Goal: Task Accomplishment & Management: Complete application form

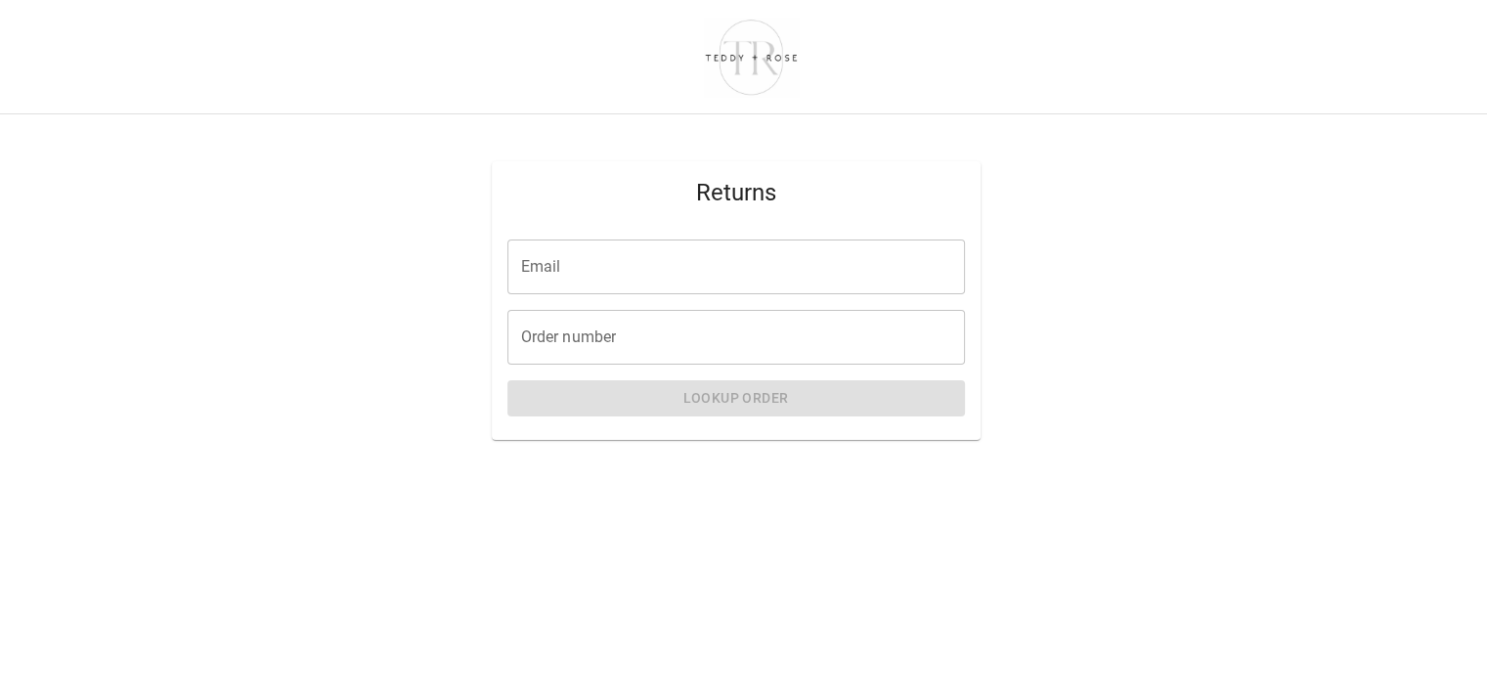
click at [677, 257] on input "Email" at bounding box center [736, 267] width 458 height 55
type input "**********"
click at [657, 339] on input "Order number" at bounding box center [736, 337] width 458 height 55
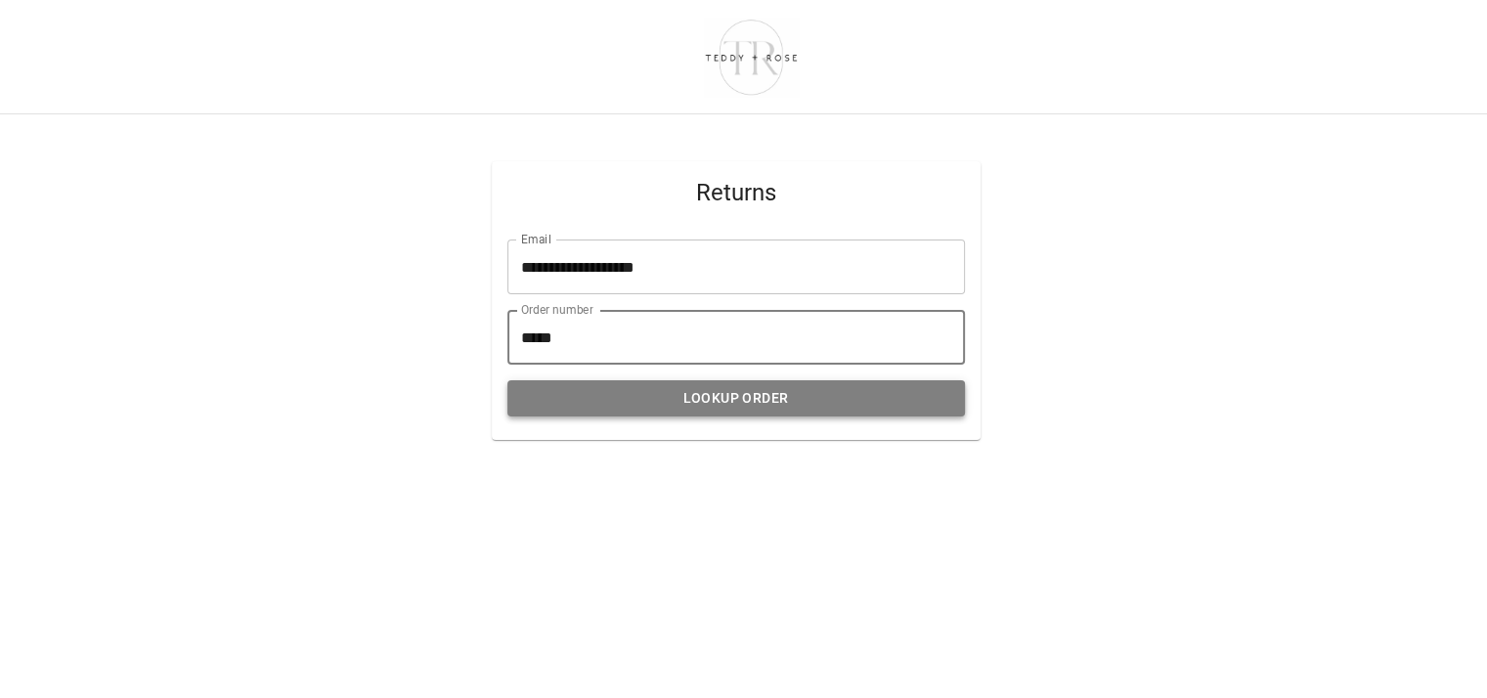
type input "*****"
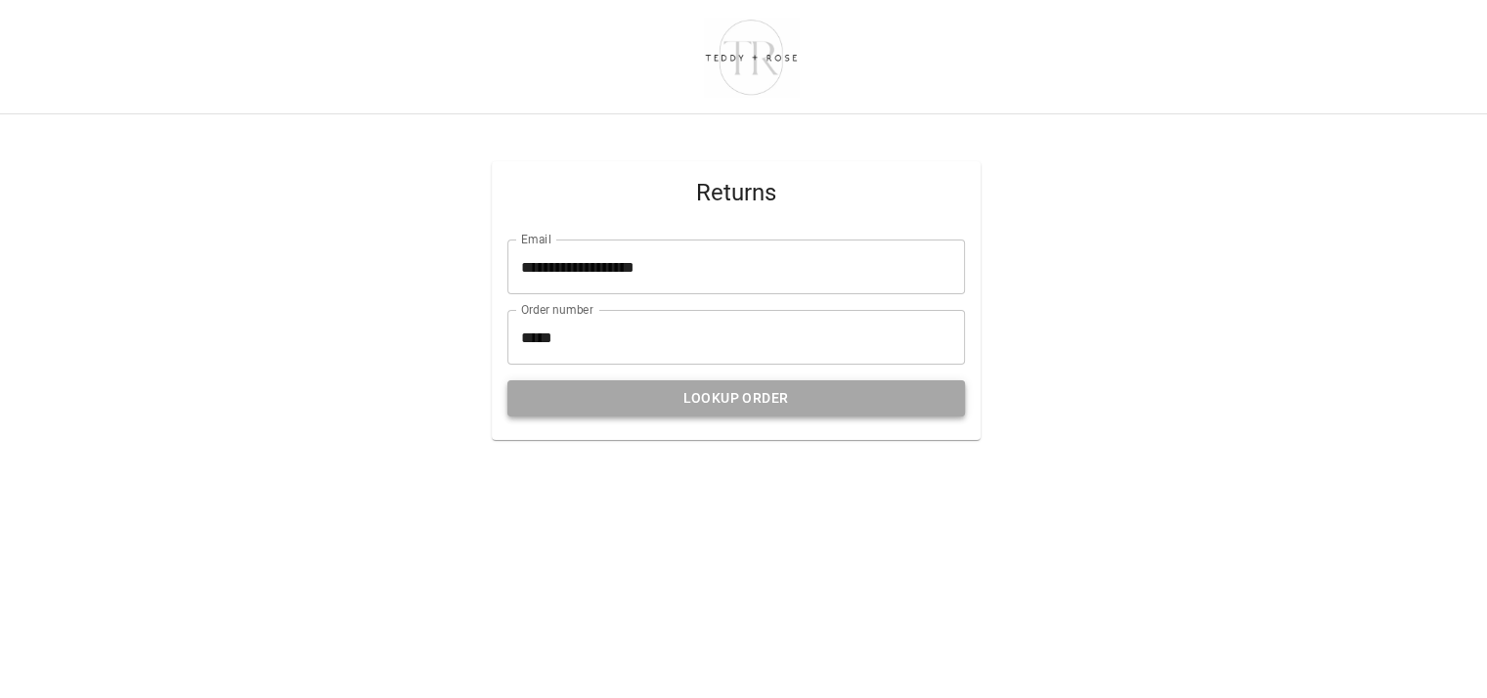
click at [764, 403] on button "Lookup Order" at bounding box center [736, 398] width 458 height 36
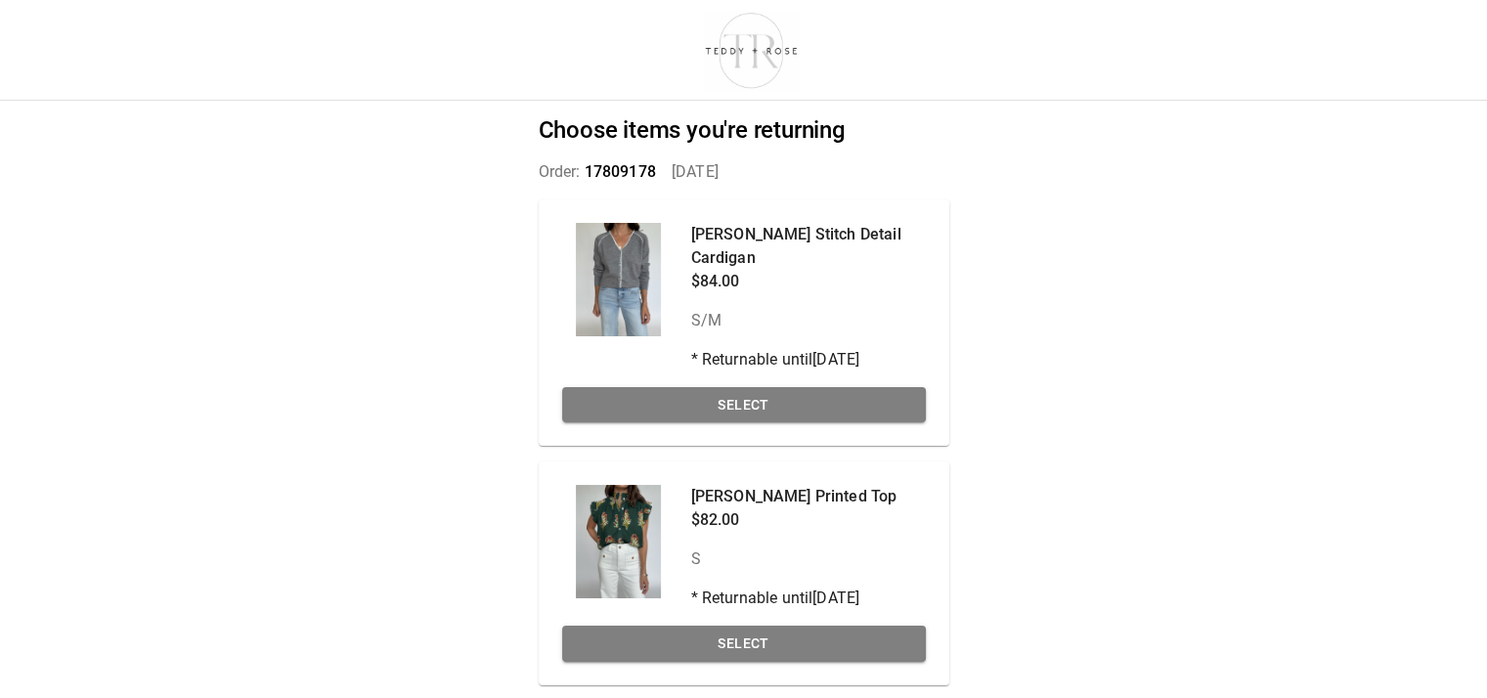
click at [854, 384] on div "[PERSON_NAME] Stitch Detail Cardigan $84.00 S/M * Returnable until [DATE] Select" at bounding box center [744, 322] width 411 height 247
click at [857, 399] on button "Select" at bounding box center [744, 405] width 364 height 36
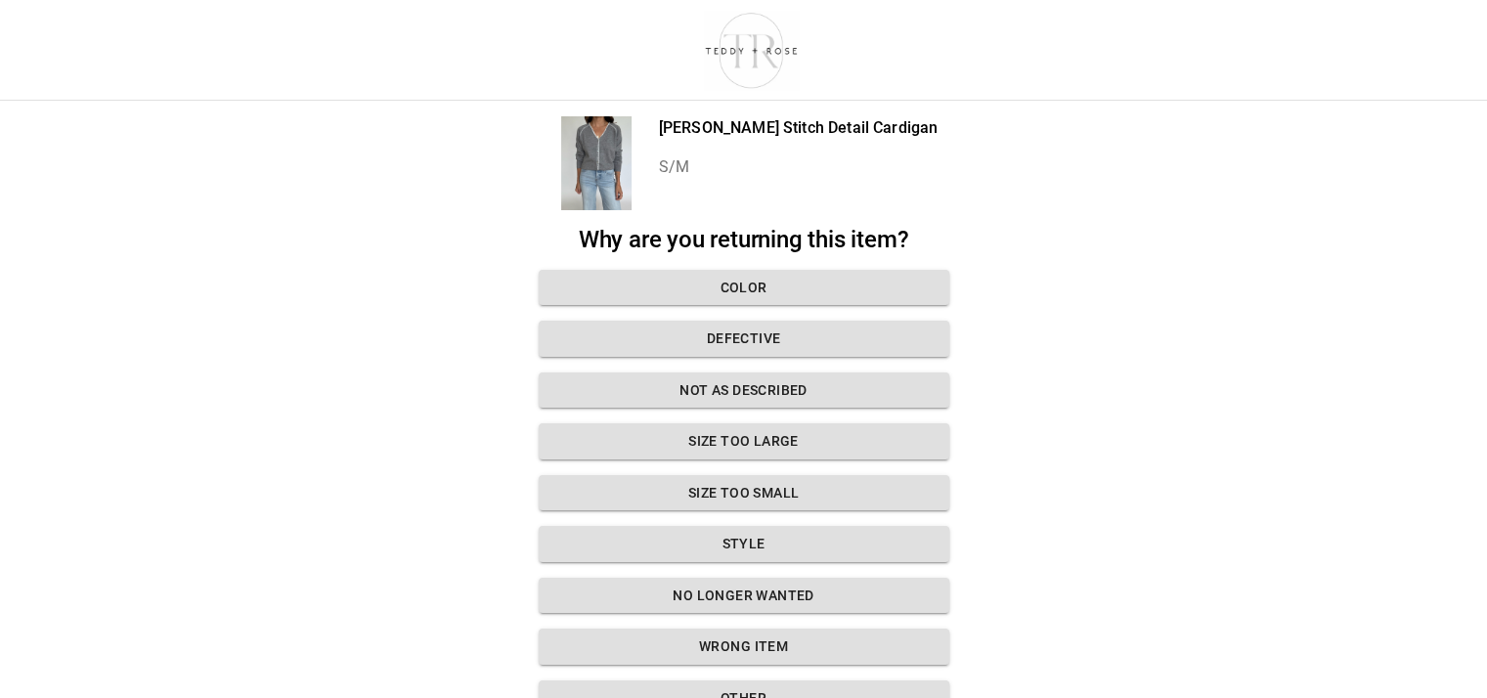
scroll to position [22, 0]
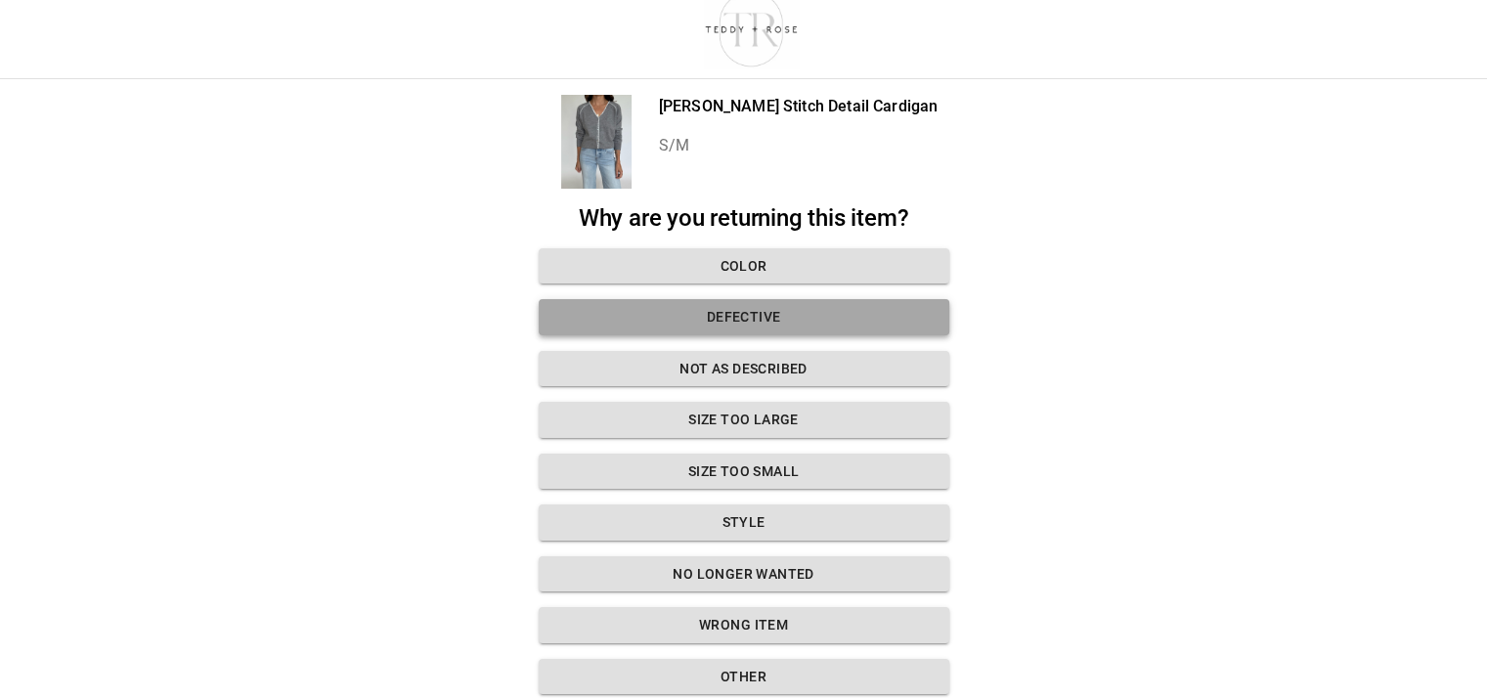
click at [817, 332] on button "Defective" at bounding box center [744, 317] width 411 height 36
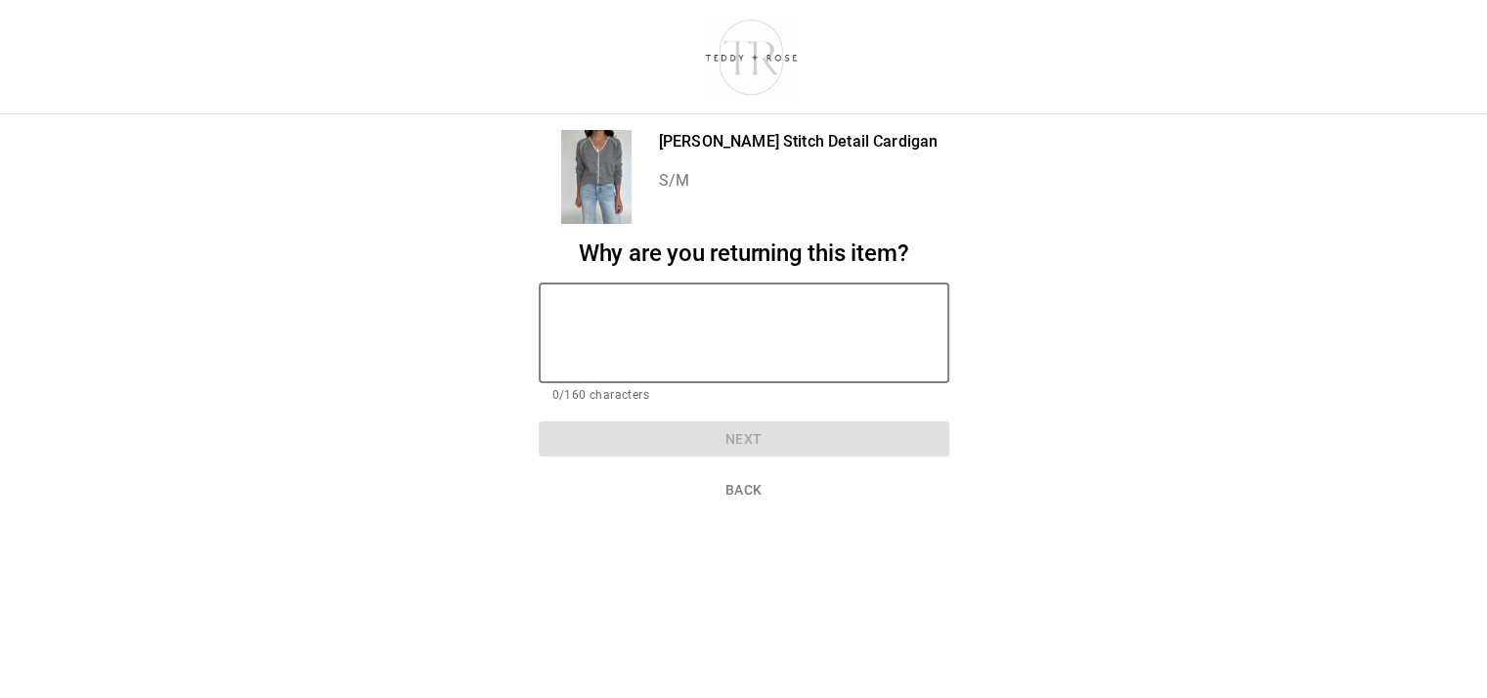
click at [770, 299] on textarea at bounding box center [743, 332] width 383 height 67
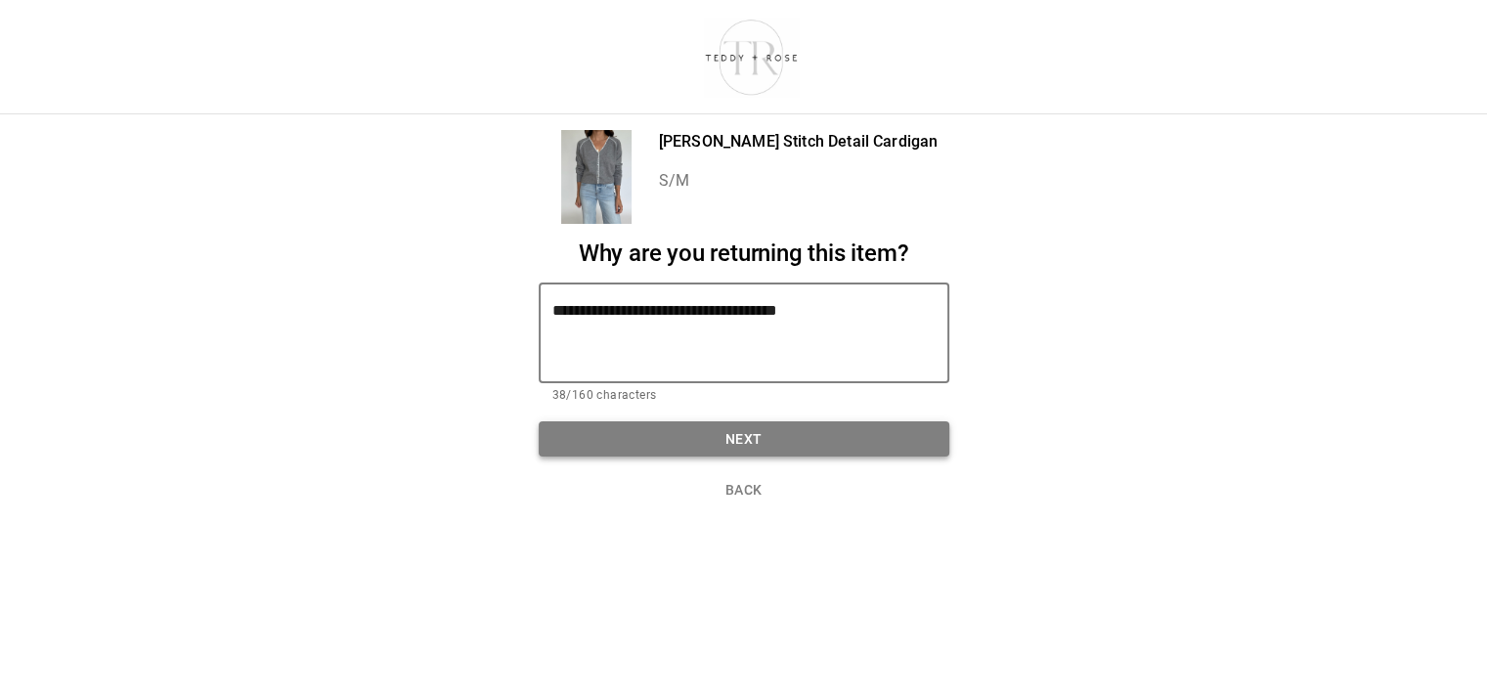
type textarea "**********"
click at [849, 423] on button "Next" at bounding box center [744, 439] width 411 height 36
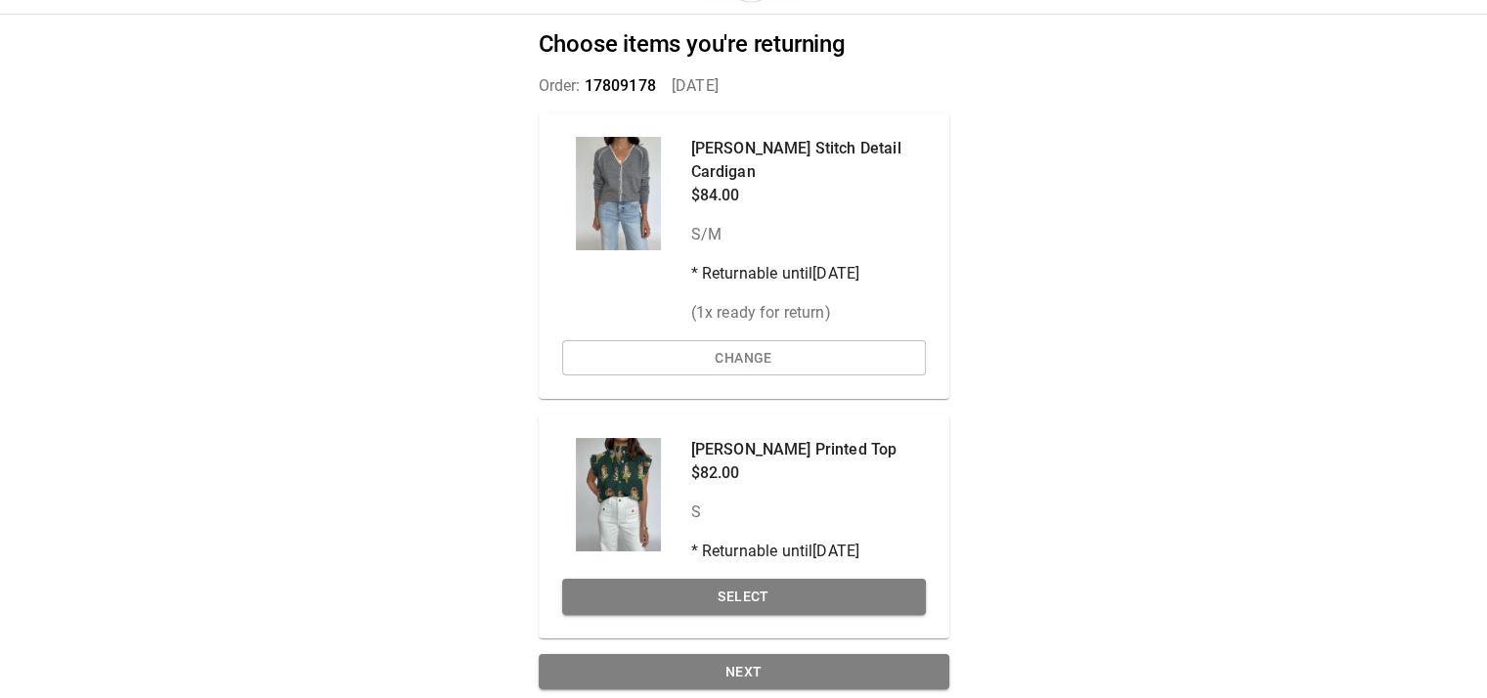
scroll to position [100, 0]
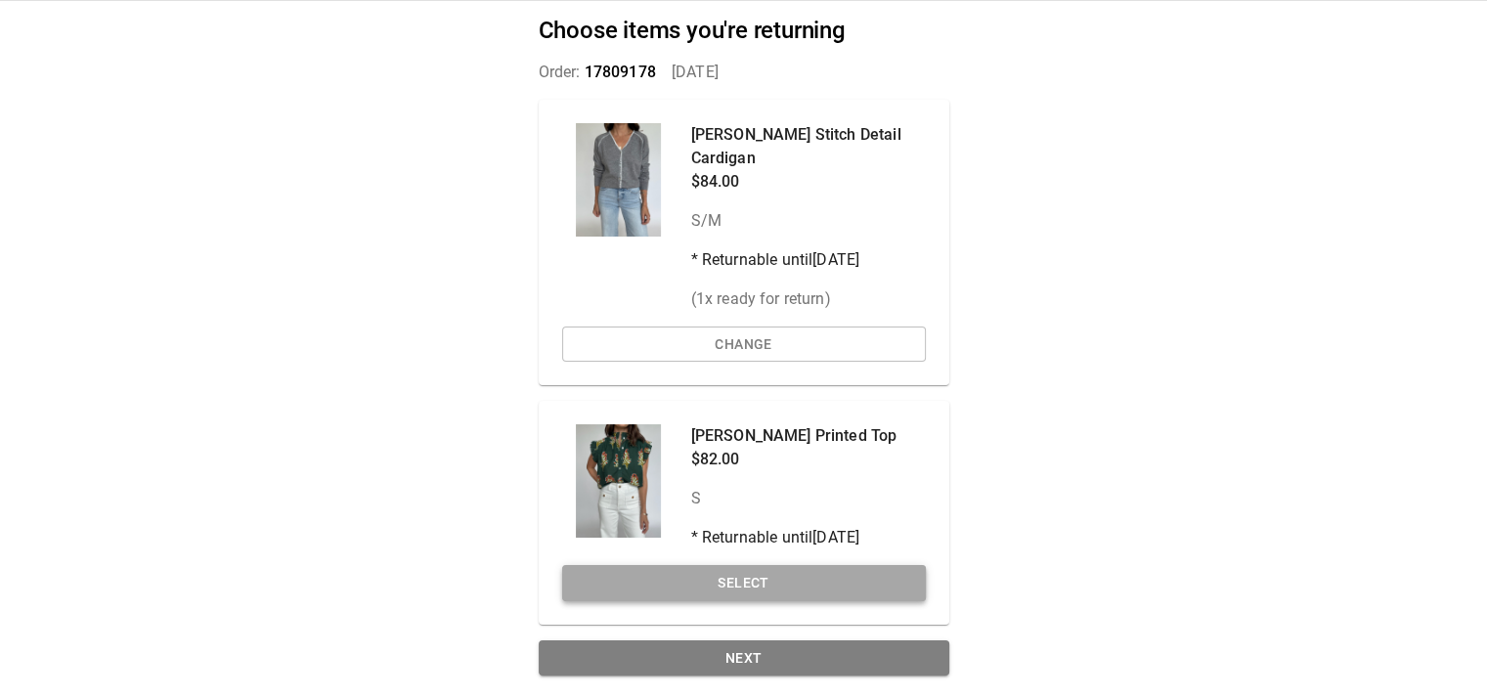
click at [813, 581] on button "Select" at bounding box center [744, 583] width 364 height 36
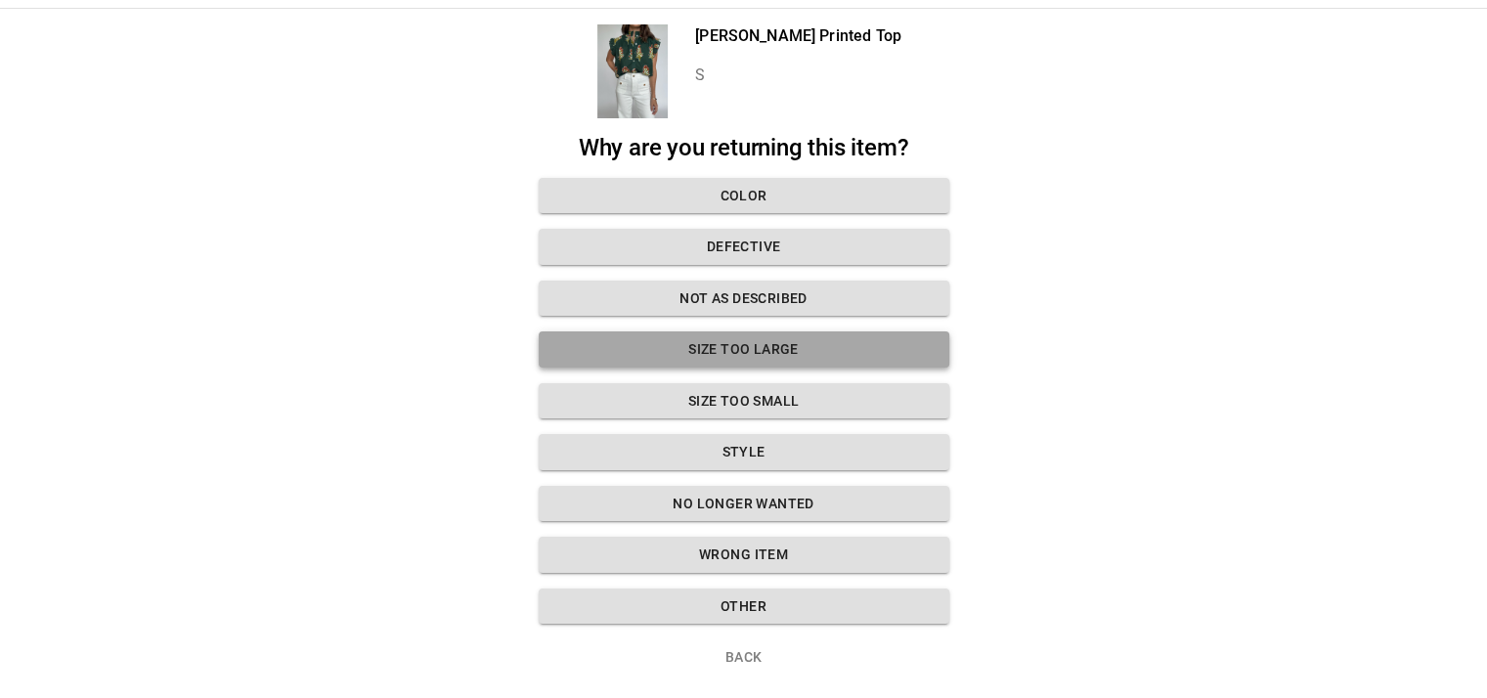
click at [856, 349] on button "Size too large" at bounding box center [744, 349] width 411 height 36
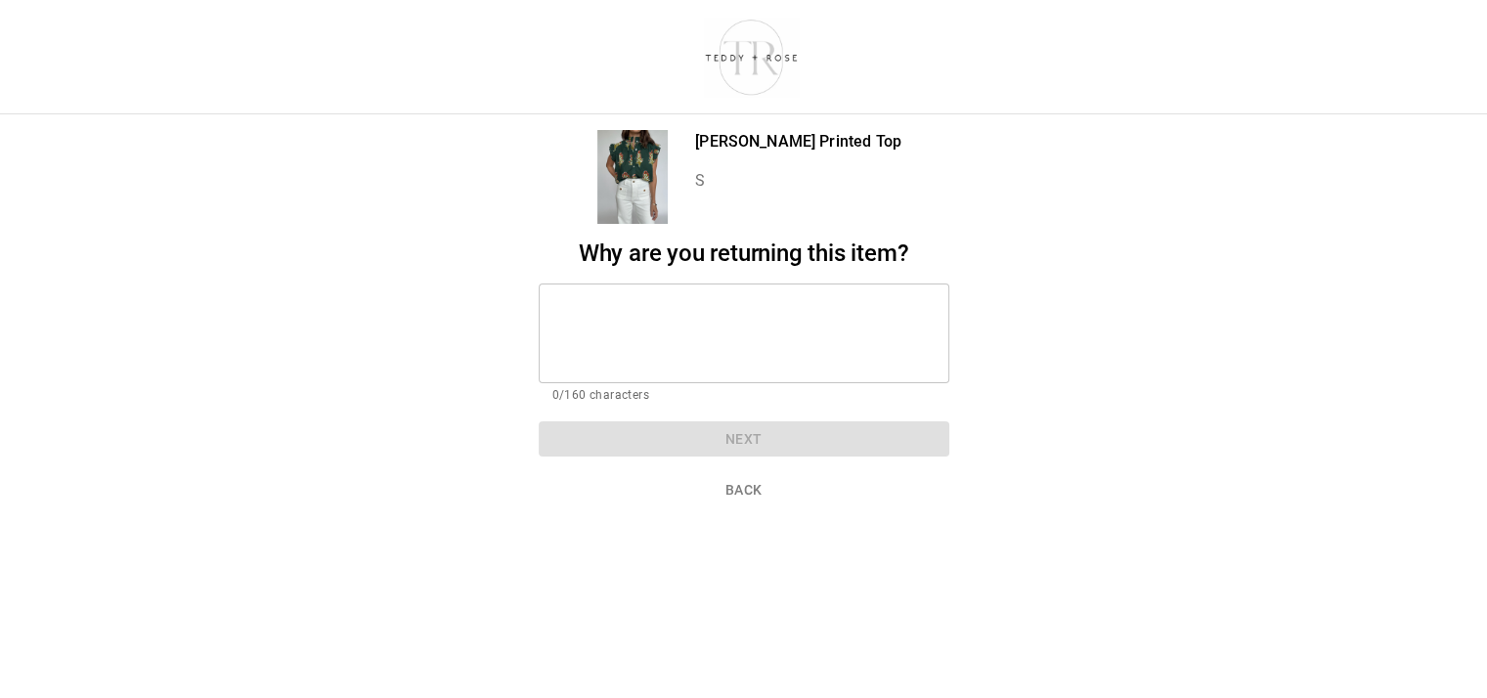
click at [803, 284] on div "* ​" at bounding box center [744, 334] width 411 height 100
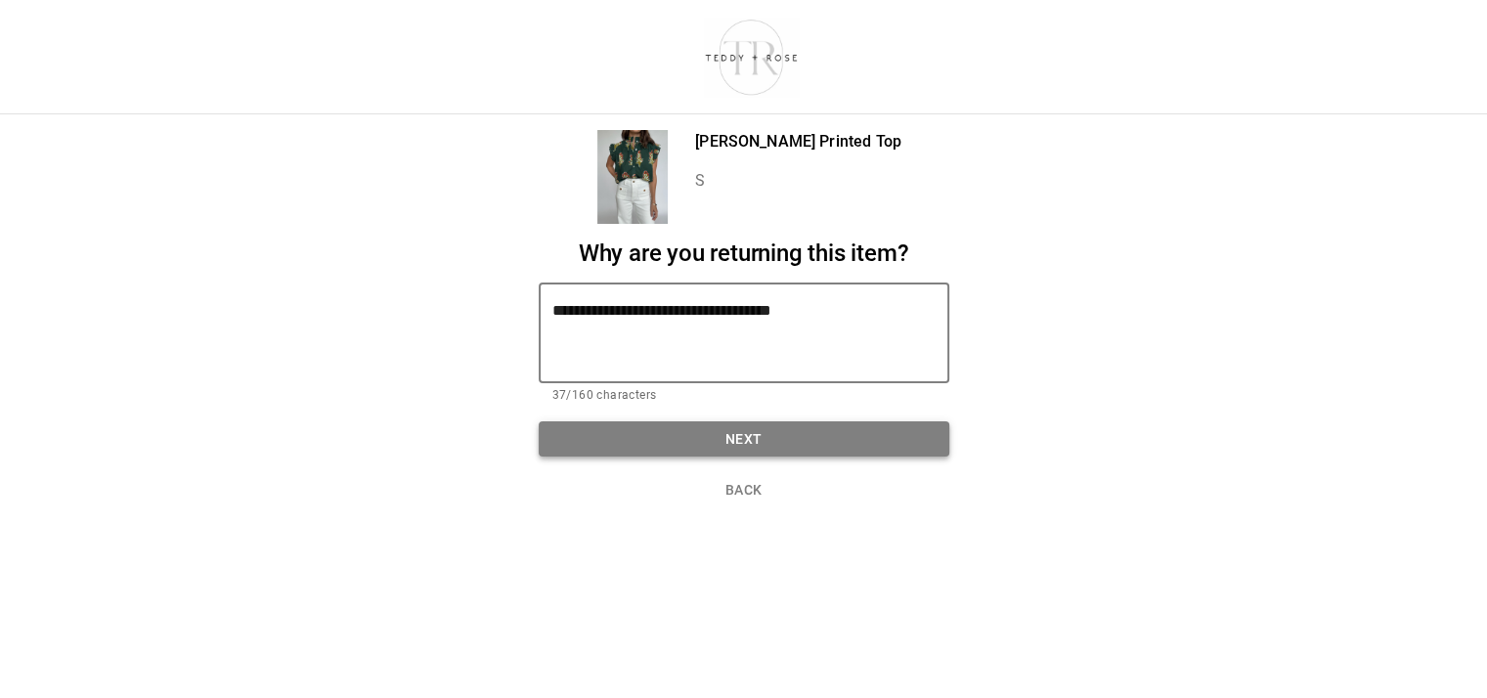
type textarea "**********"
click at [867, 431] on button "Next" at bounding box center [744, 439] width 411 height 36
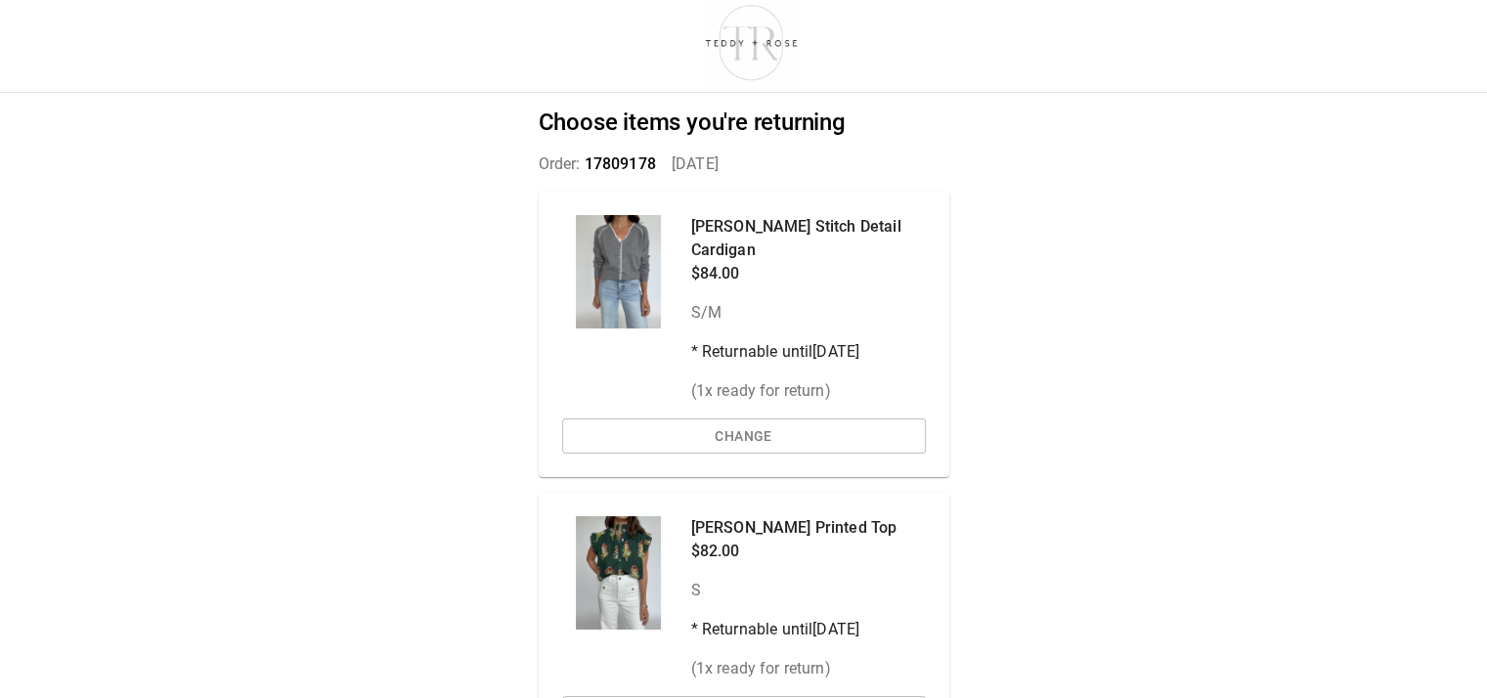
scroll to position [138, 0]
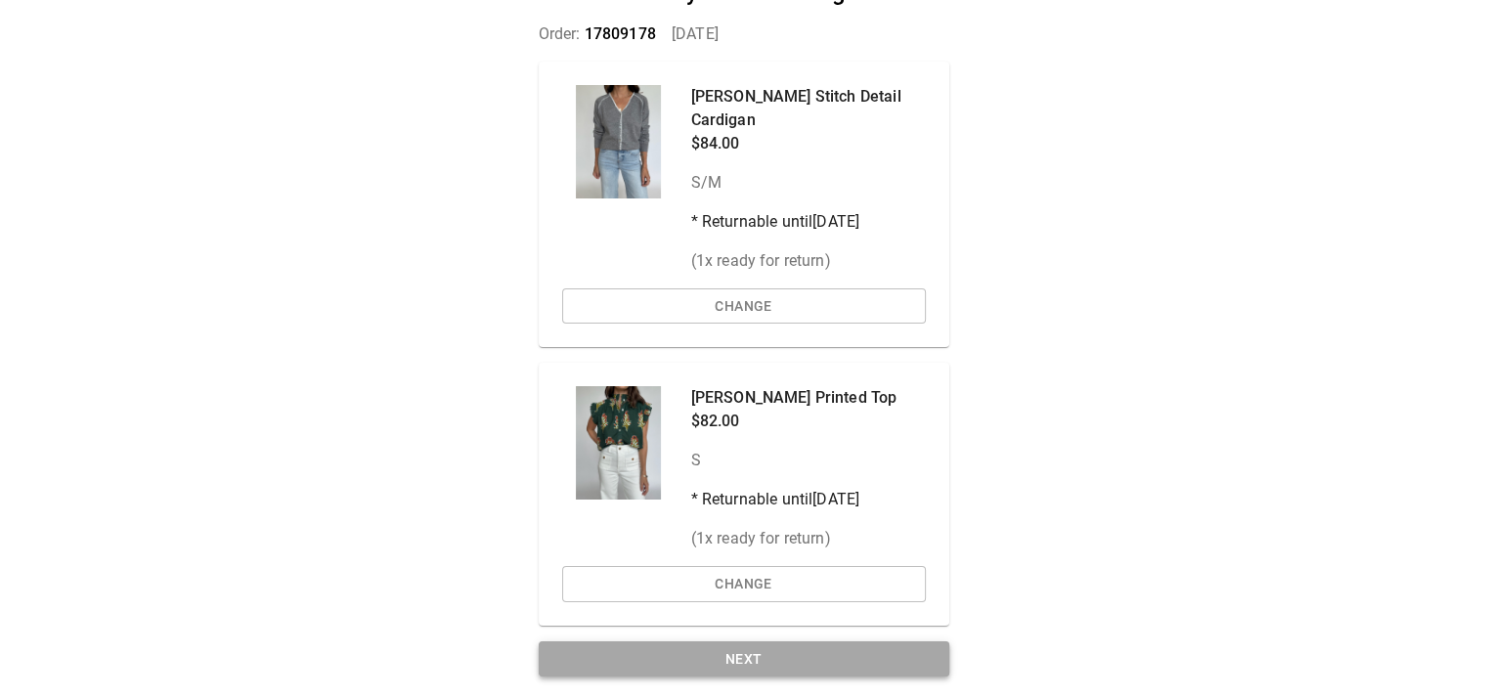
click at [763, 652] on button "Next" at bounding box center [744, 659] width 411 height 36
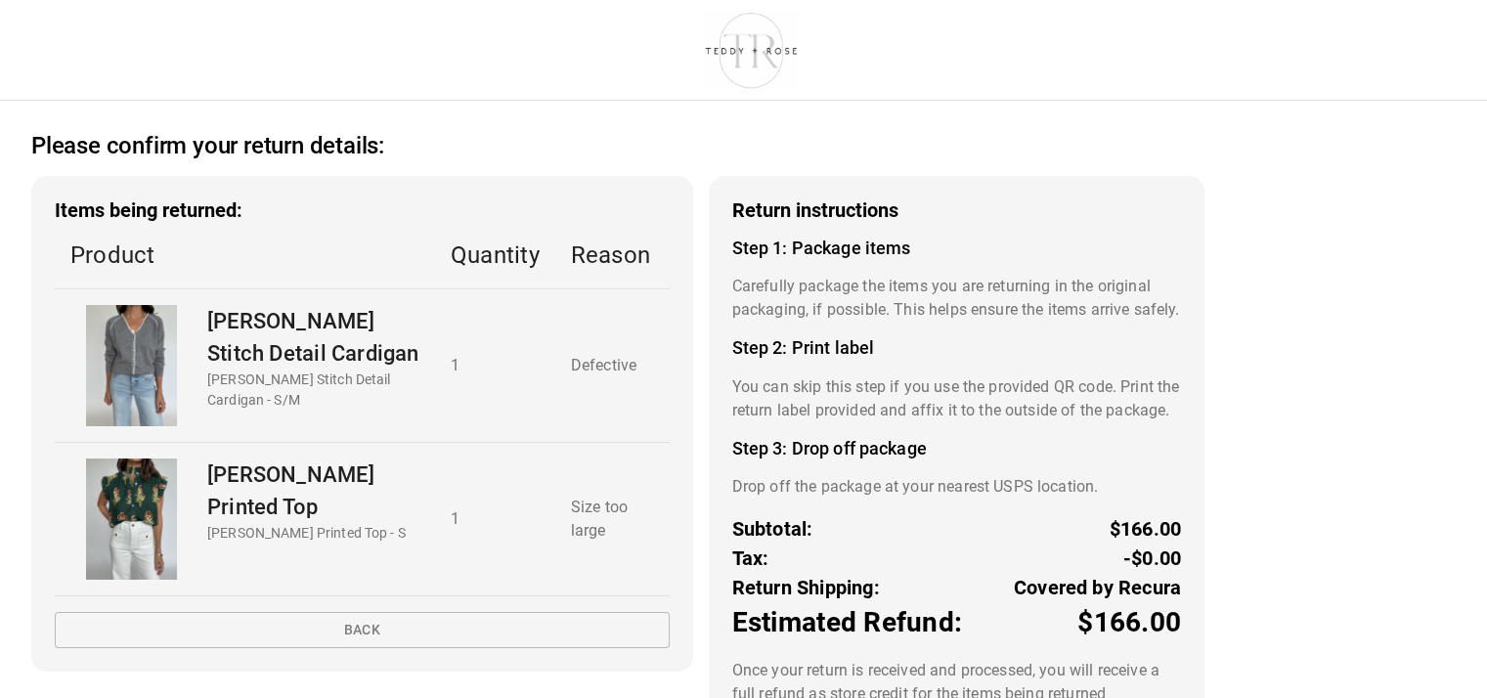
scroll to position [145, 0]
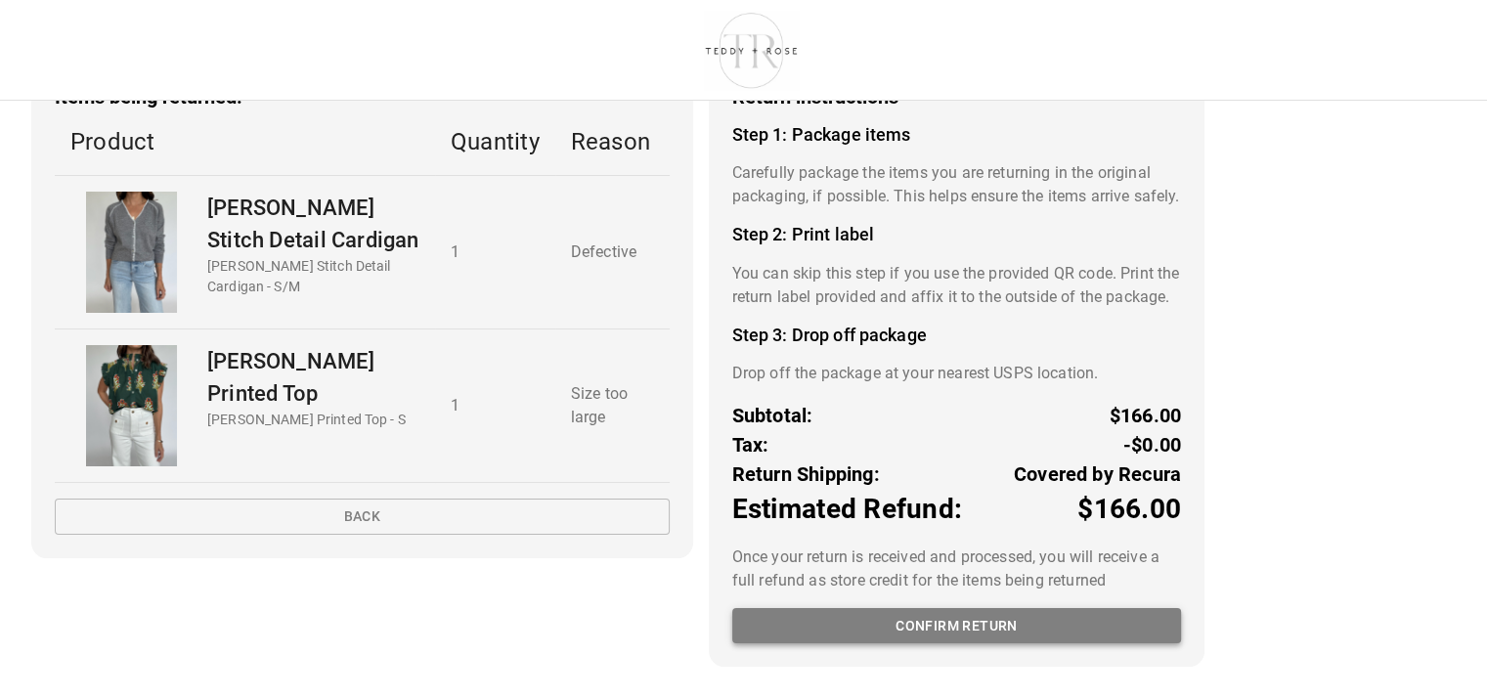
click at [1001, 636] on button "Confirm return" at bounding box center [956, 626] width 449 height 36
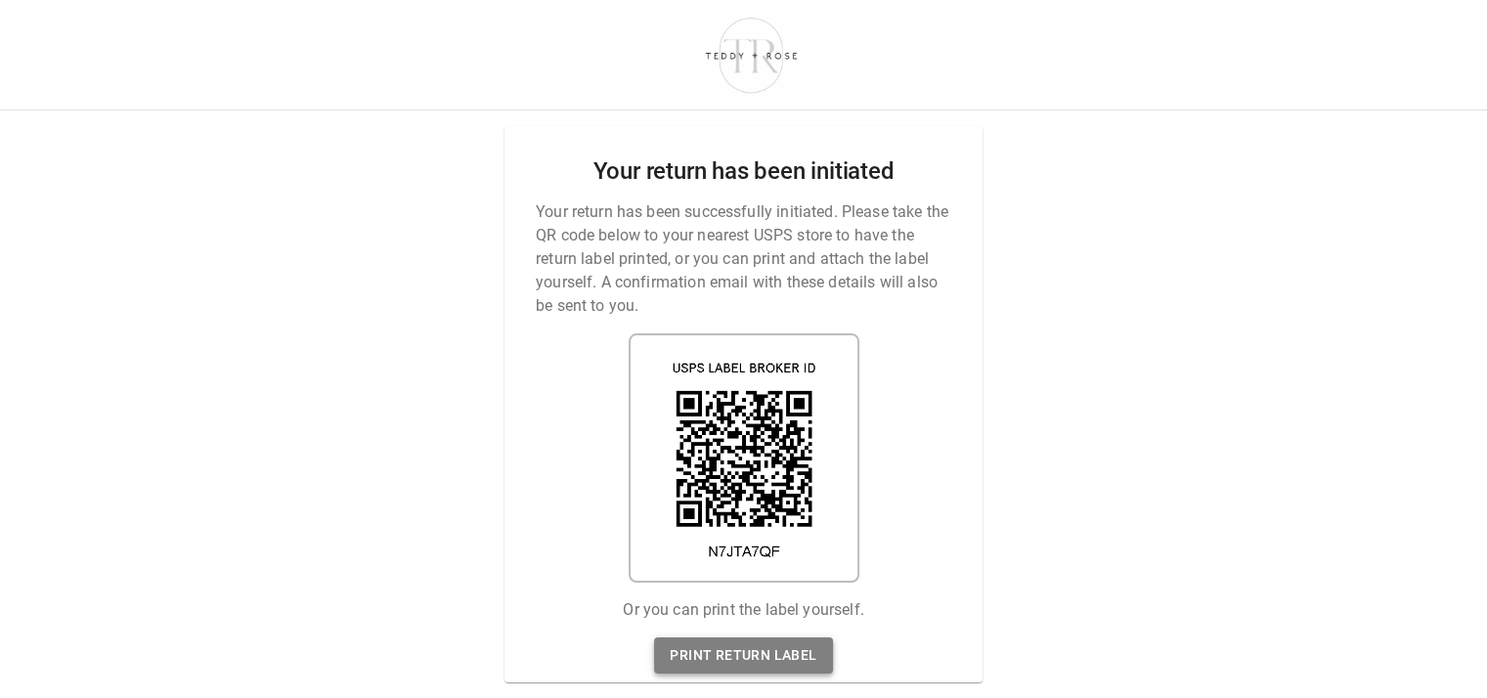
click at [794, 642] on link "Print return label" at bounding box center [743, 655] width 178 height 36
